Goal: Browse casually

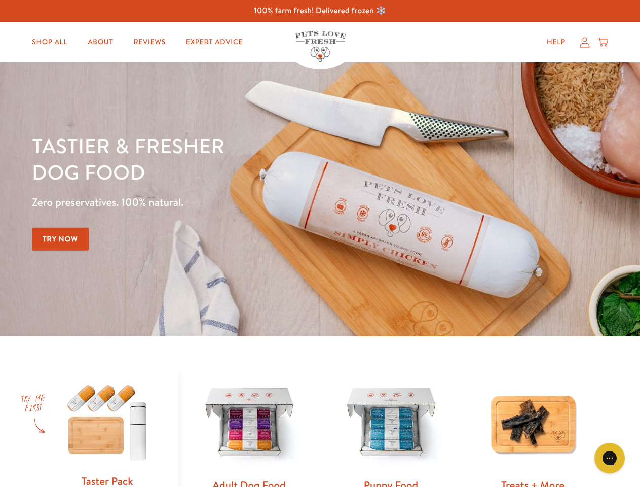
click at [320, 243] on div "Tastier & fresher dog food Zero preservatives. 100% natural. Try Now" at bounding box center [224, 199] width 384 height 134
click at [610, 458] on icon "Gorgias live chat" at bounding box center [610, 458] width 10 height 10
